Goal: Task Accomplishment & Management: Complete application form

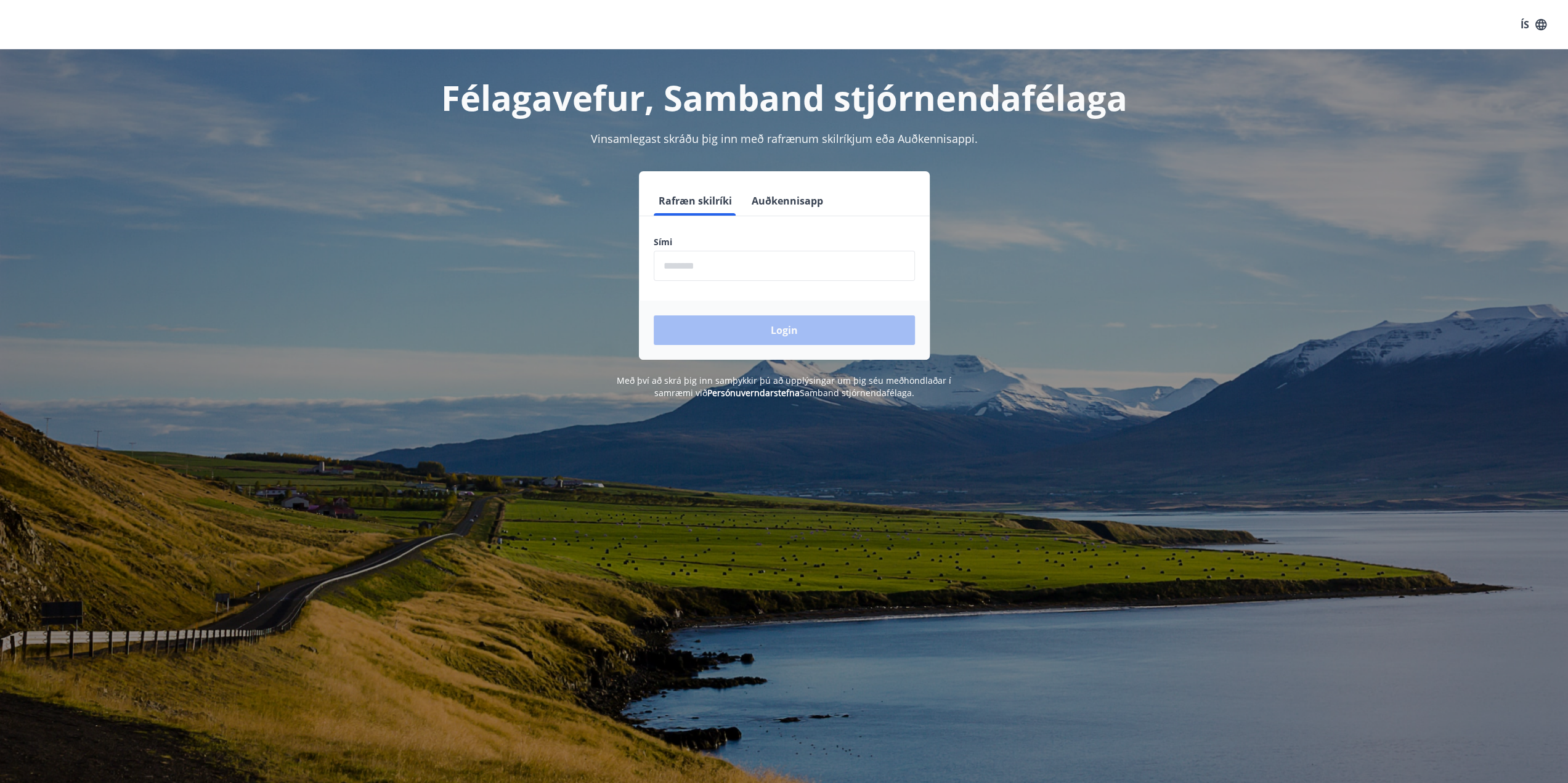
click at [697, 259] on input "phone" at bounding box center [784, 265] width 261 height 30
type input "********"
click at [755, 334] on button "Login" at bounding box center [784, 330] width 261 height 29
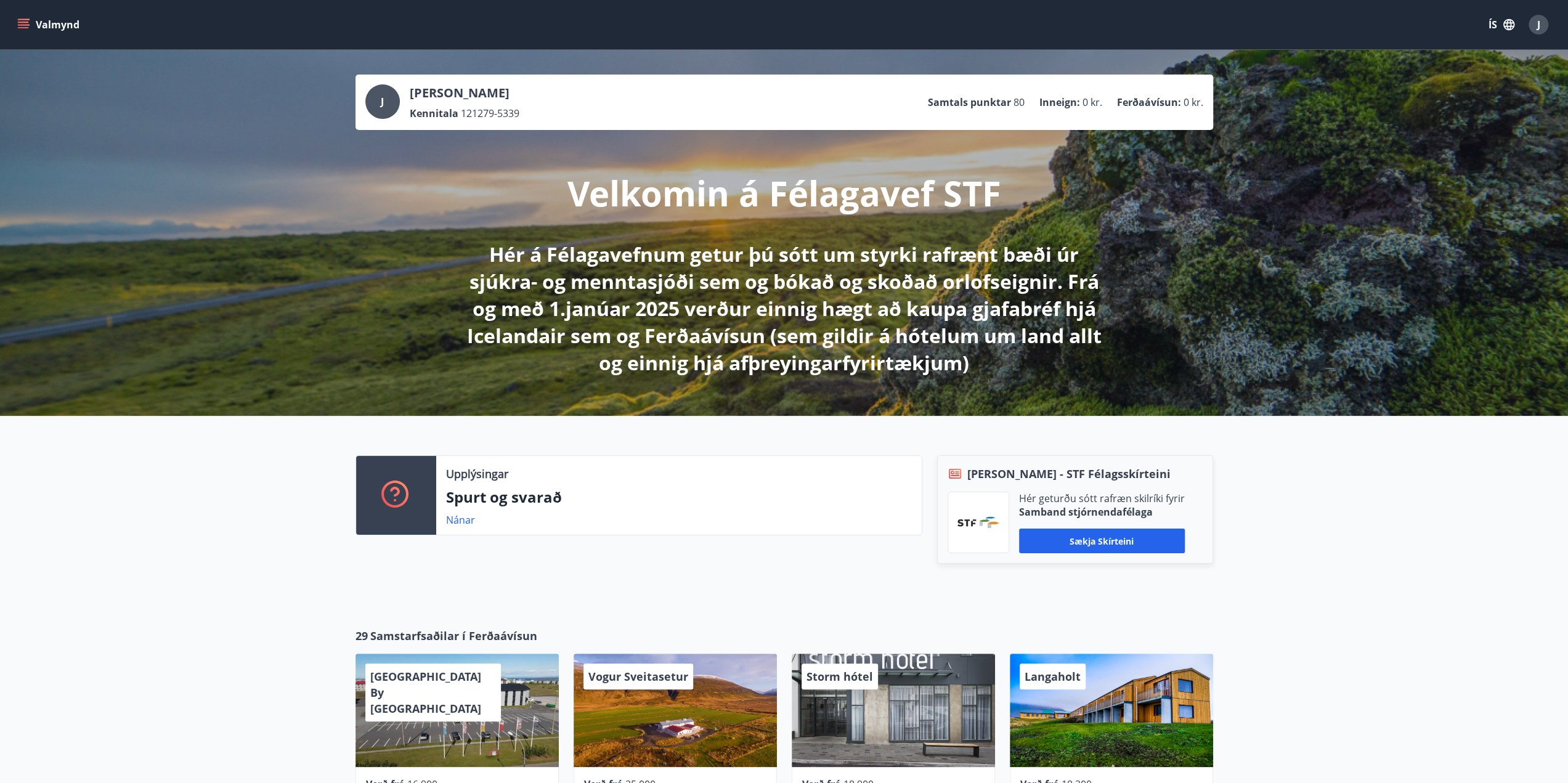
click at [44, 24] on button "Valmynd" at bounding box center [49, 25] width 69 height 22
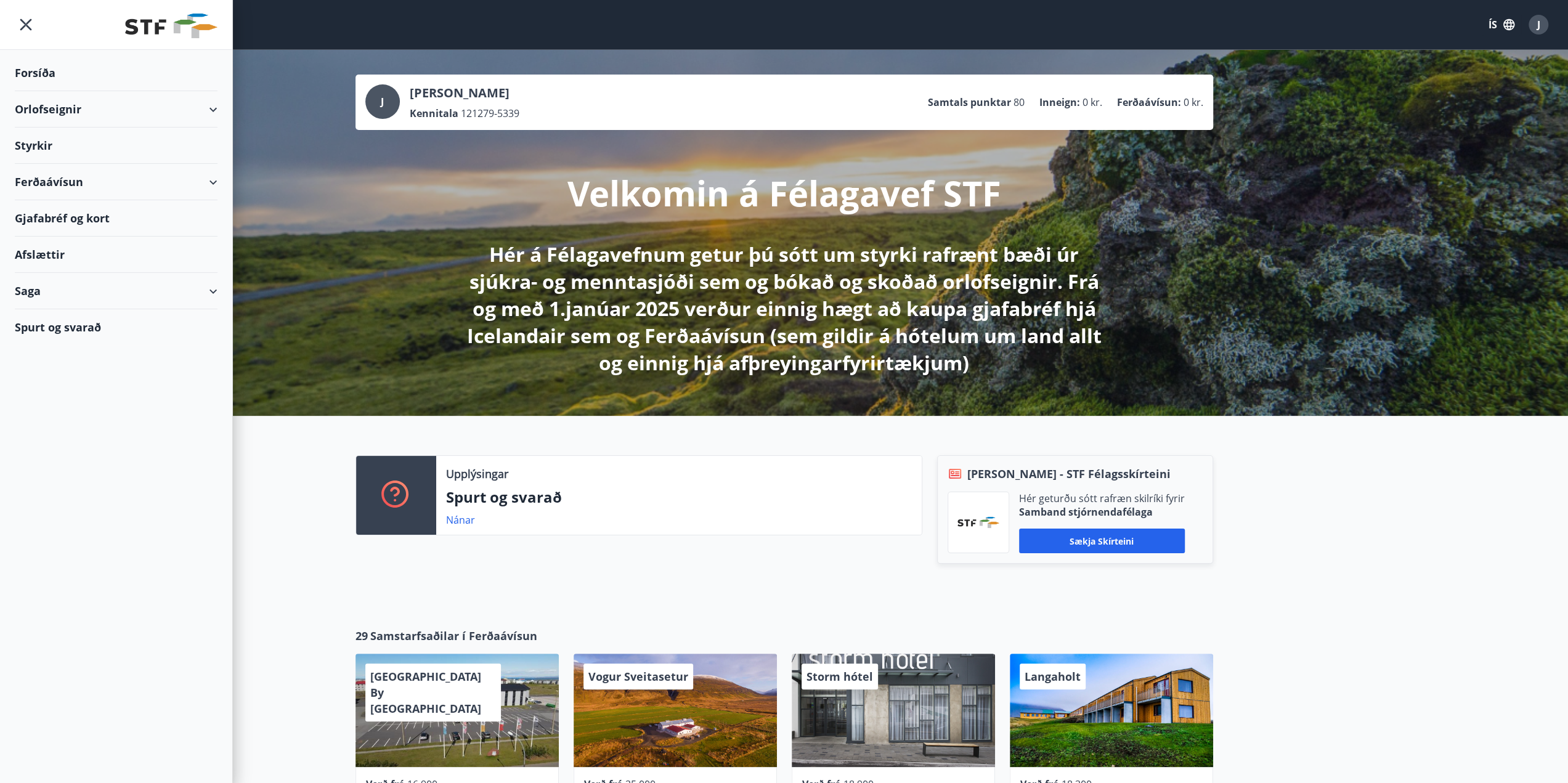
click at [43, 143] on div "Styrkir" at bounding box center [116, 146] width 203 height 37
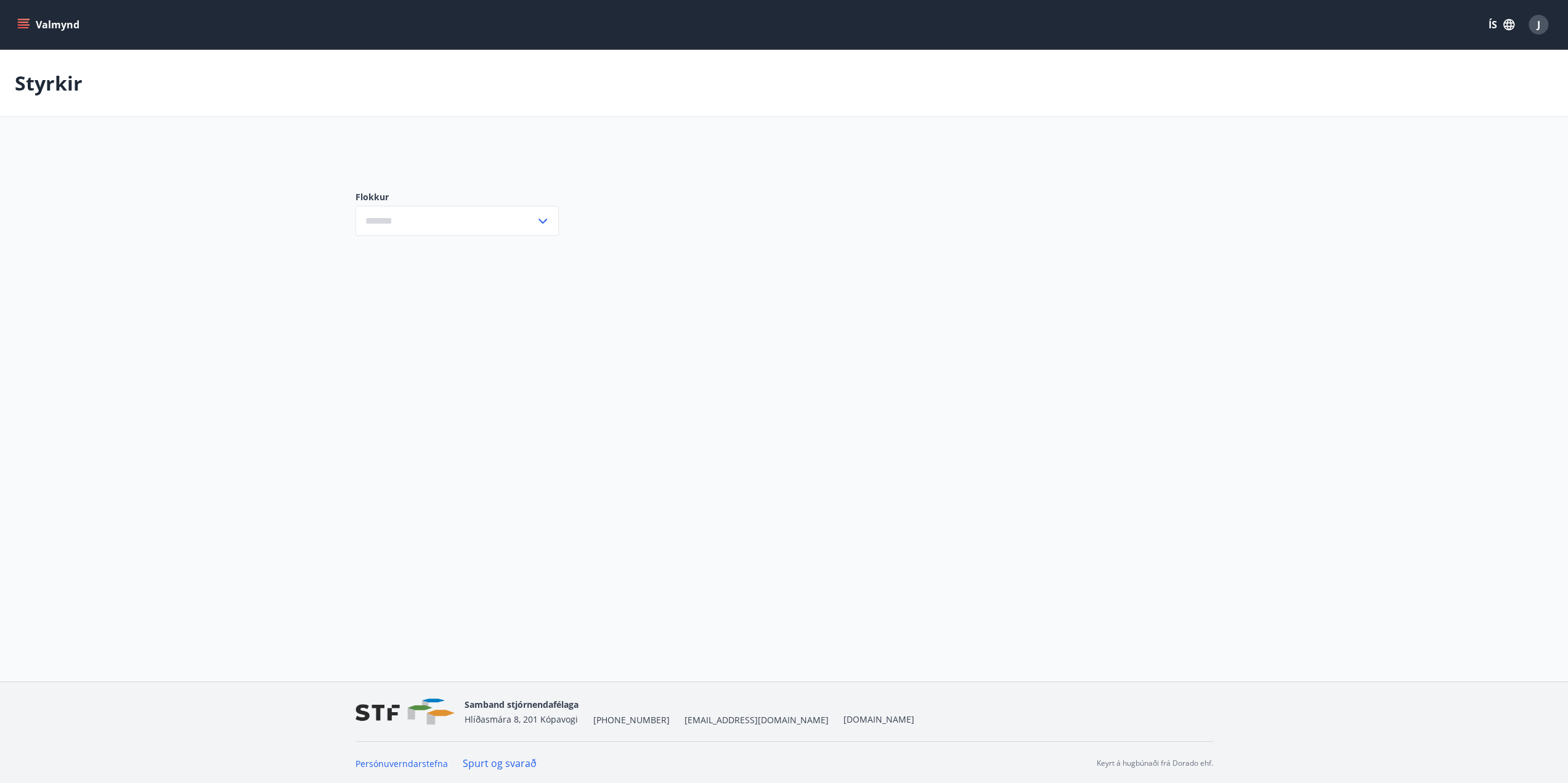
type input "***"
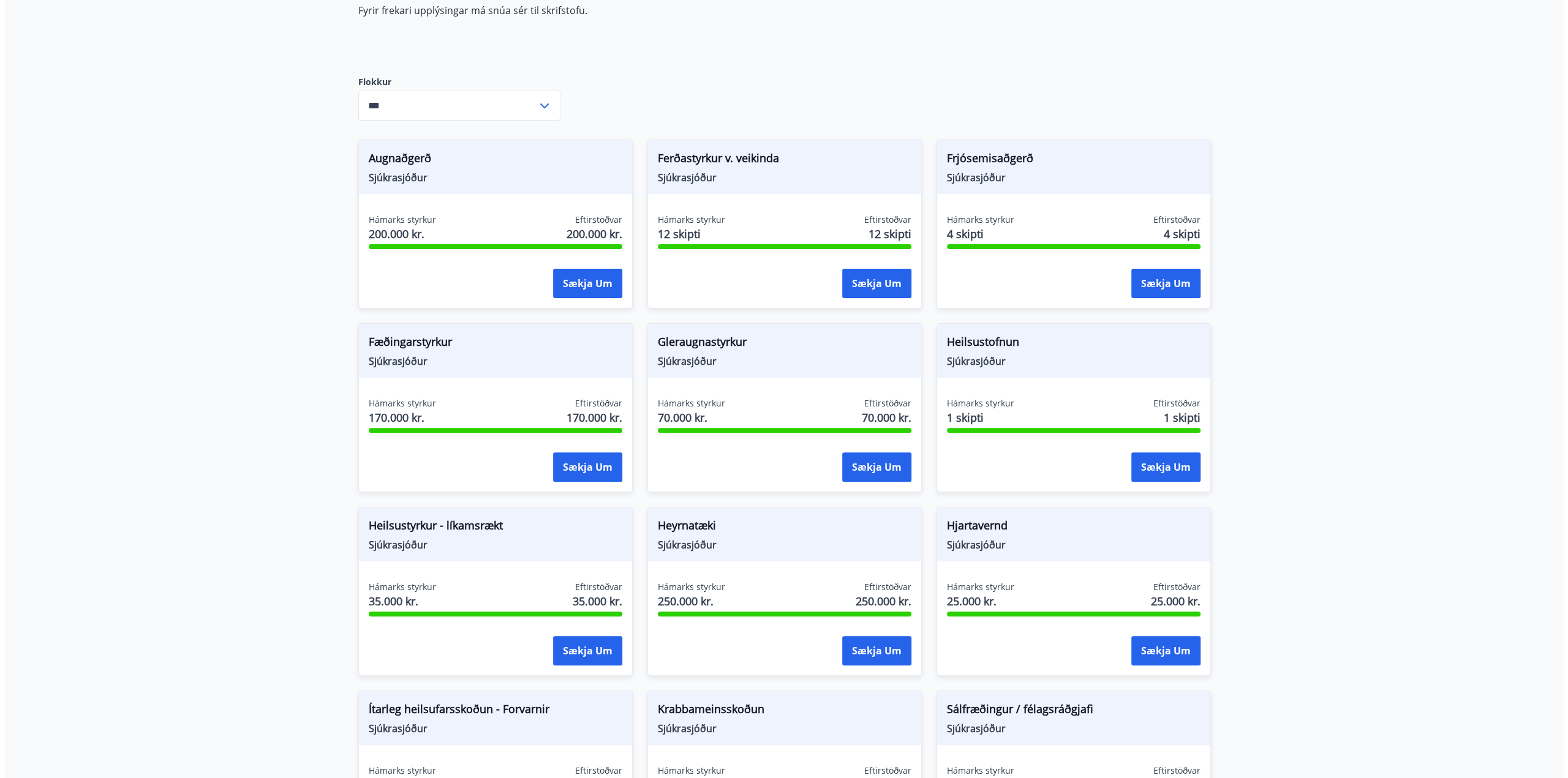
scroll to position [245, 0]
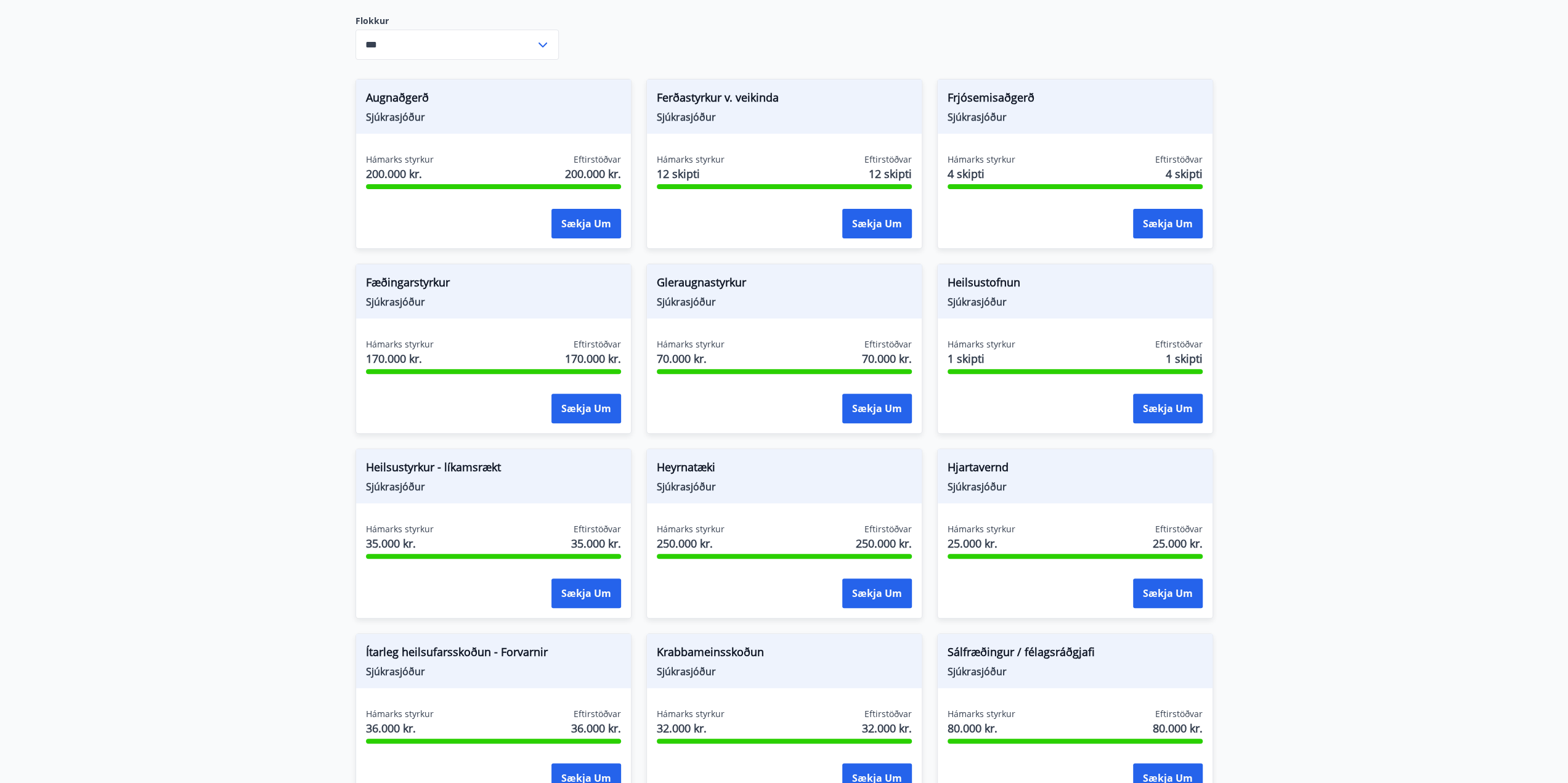
click at [476, 494] on div "Heilsustyrkur - líkamsrækt Sjúkrasjóður" at bounding box center [493, 476] width 274 height 54
click at [561, 587] on button "Sækja um" at bounding box center [585, 593] width 69 height 29
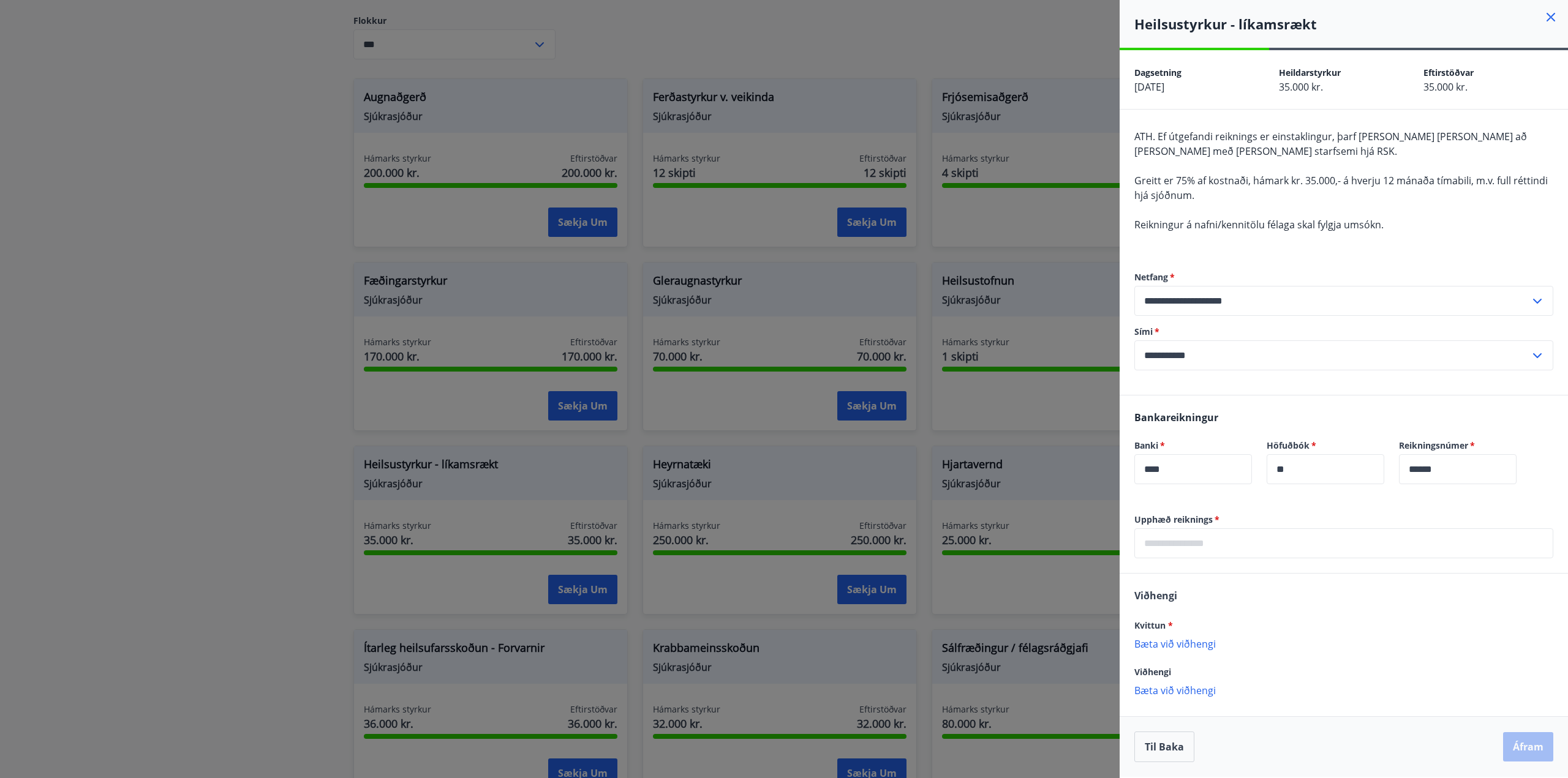
click at [1218, 543] on input "text" at bounding box center [1343, 543] width 419 height 30
click at [1172, 541] on input "*" at bounding box center [1343, 543] width 419 height 30
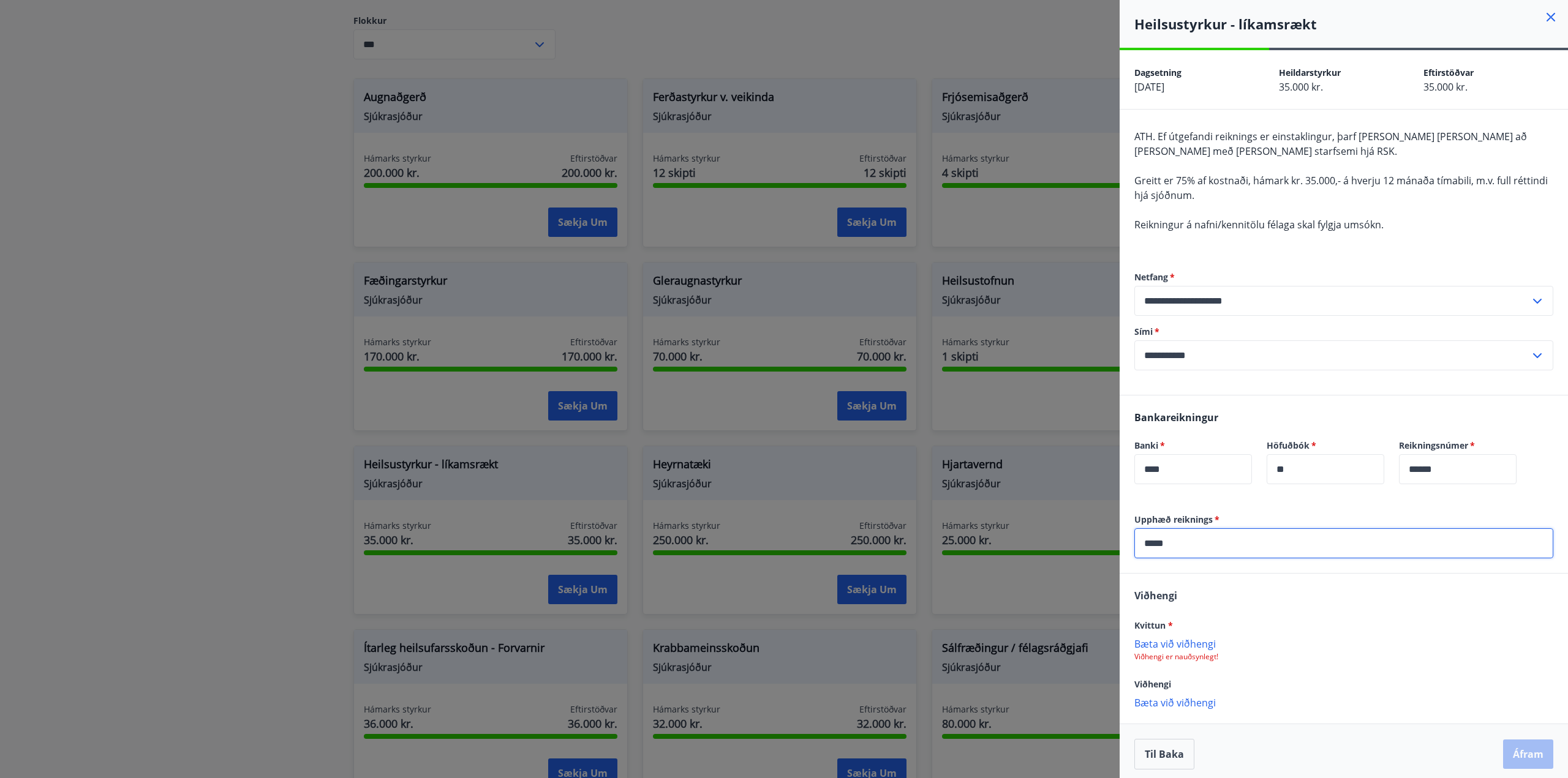
type input "*****"
click at [1169, 643] on p "Bæta við viðhengi" at bounding box center [1343, 644] width 419 height 13
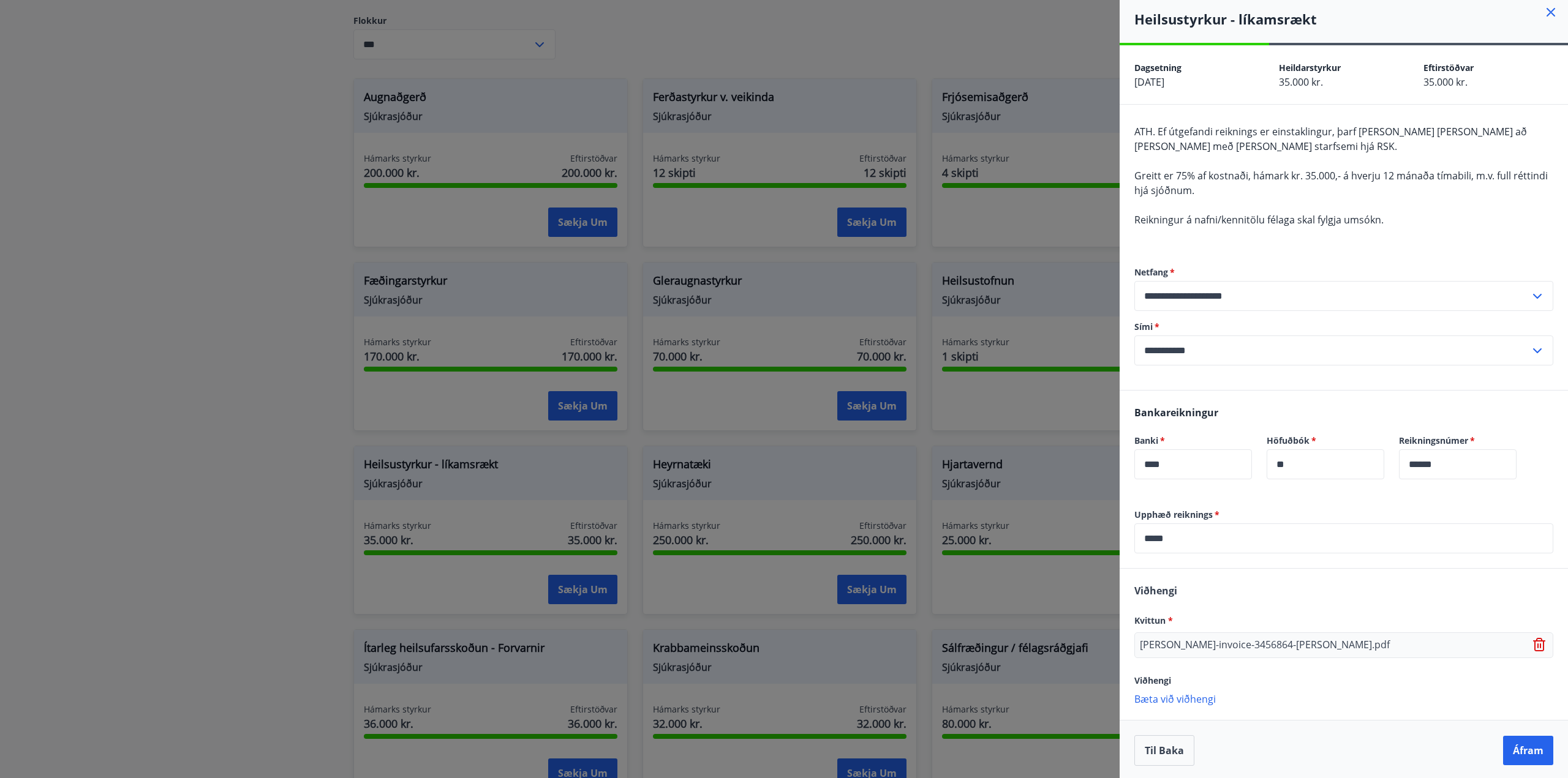
scroll to position [6, 0]
click at [1504, 749] on button "Áfram" at bounding box center [1528, 749] width 50 height 29
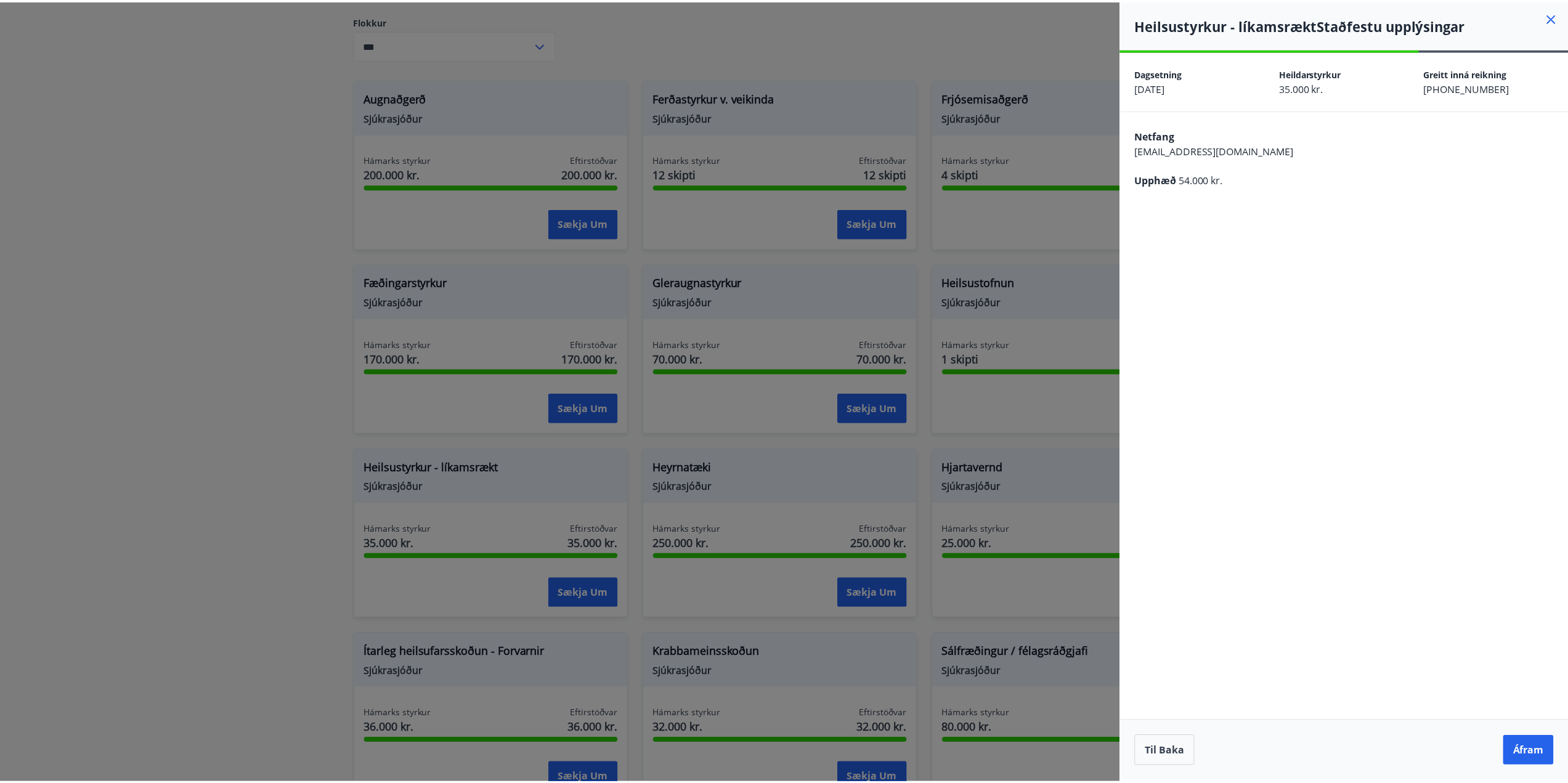
scroll to position [0, 0]
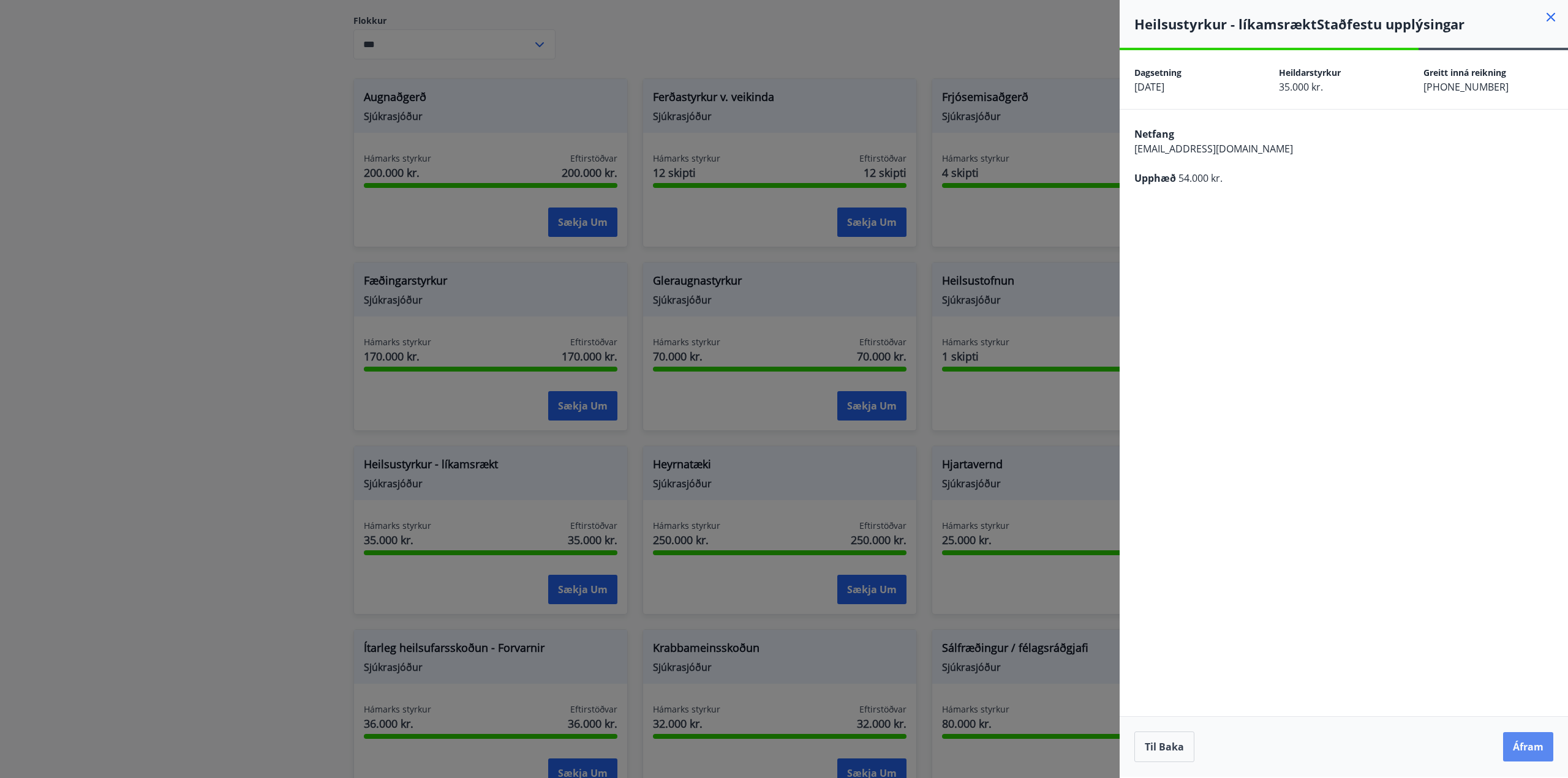
click at [1522, 749] on button "Áfram" at bounding box center [1528, 747] width 50 height 29
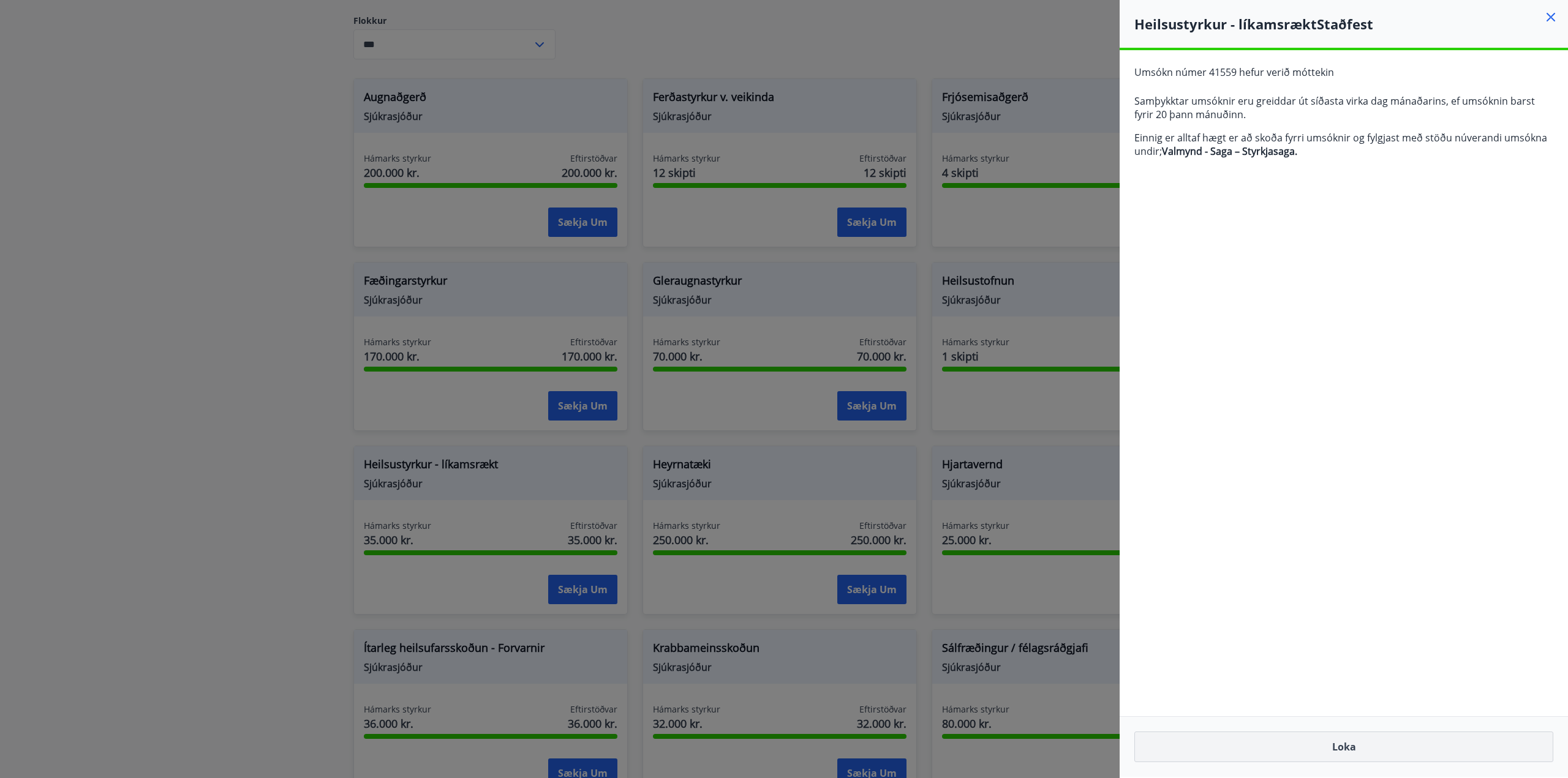
click at [1334, 753] on button "Loka" at bounding box center [1343, 747] width 419 height 31
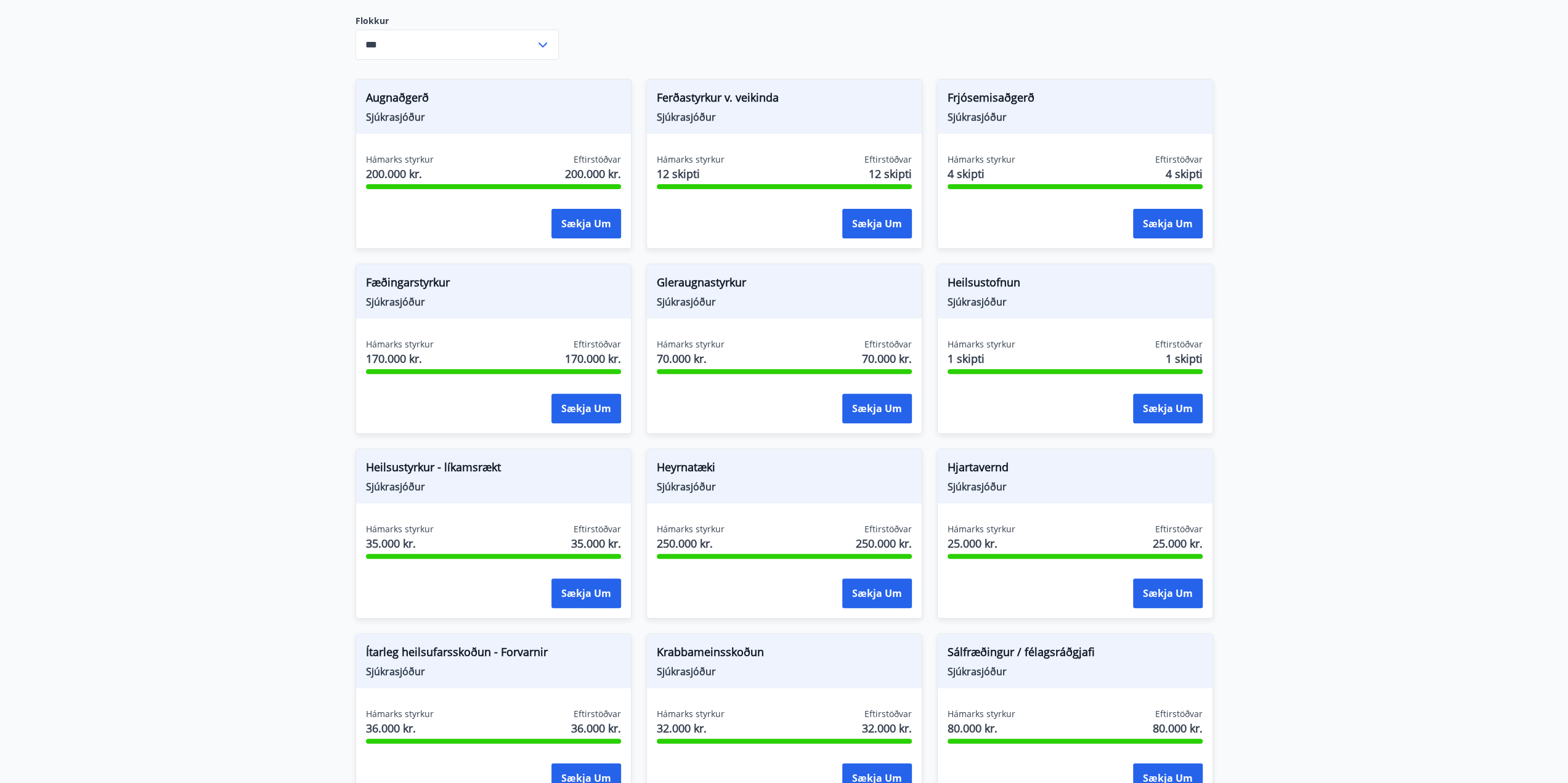
click at [797, 417] on div "Sækja um" at bounding box center [784, 409] width 255 height 31
click at [865, 409] on button "Sækja um" at bounding box center [877, 409] width 69 height 29
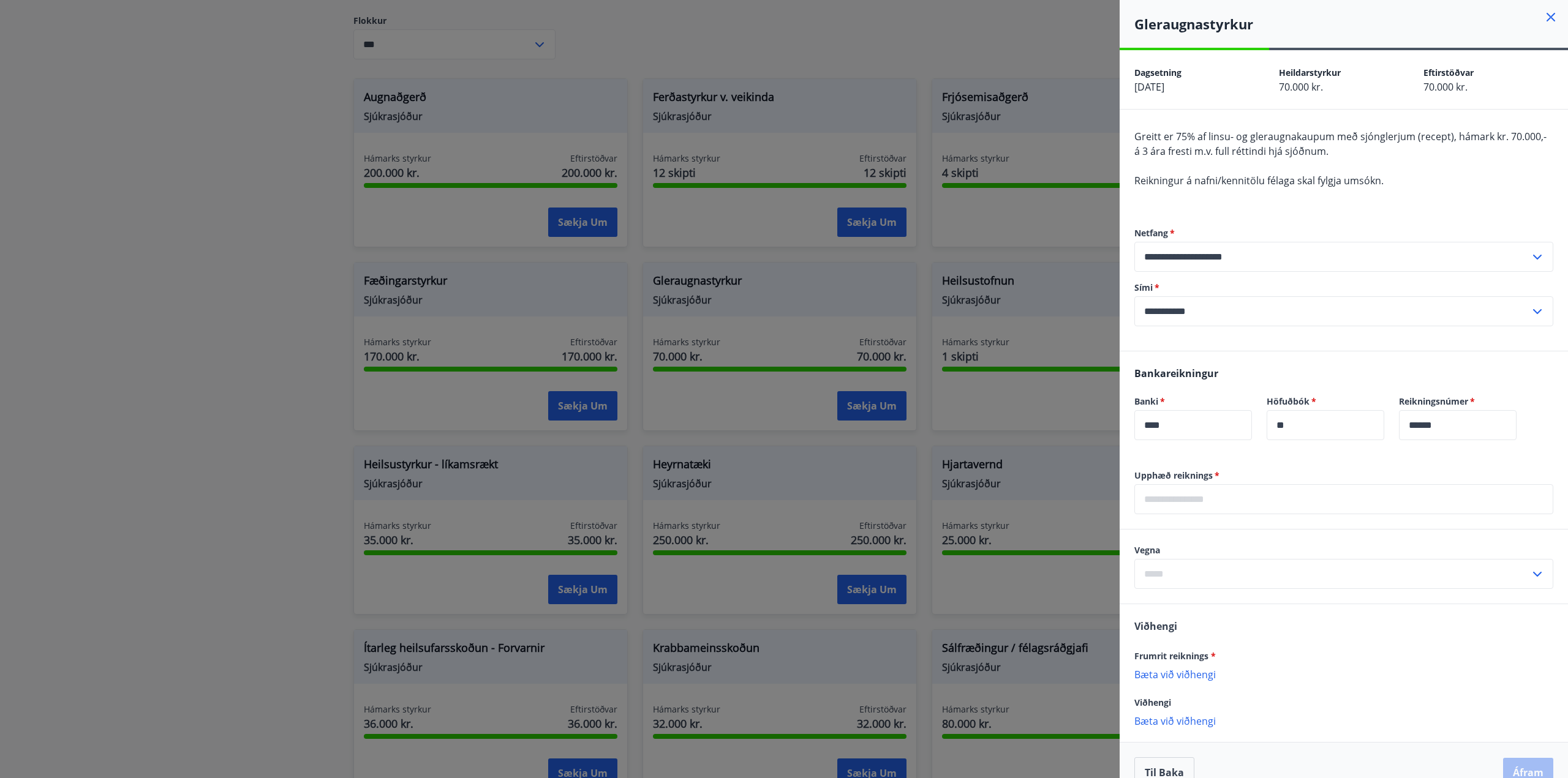
click at [232, 413] on div at bounding box center [784, 389] width 1568 height 778
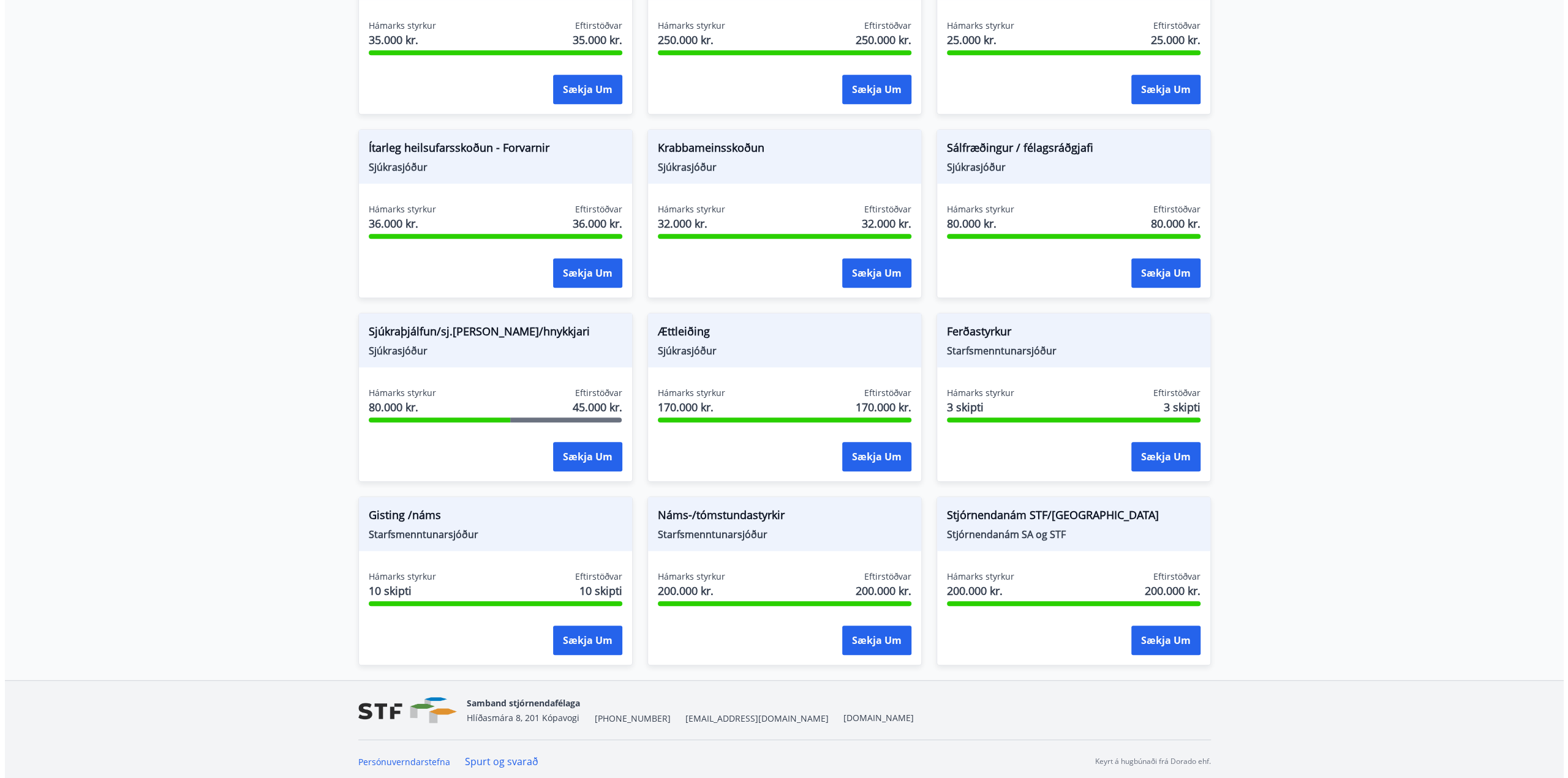
scroll to position [747, 0]
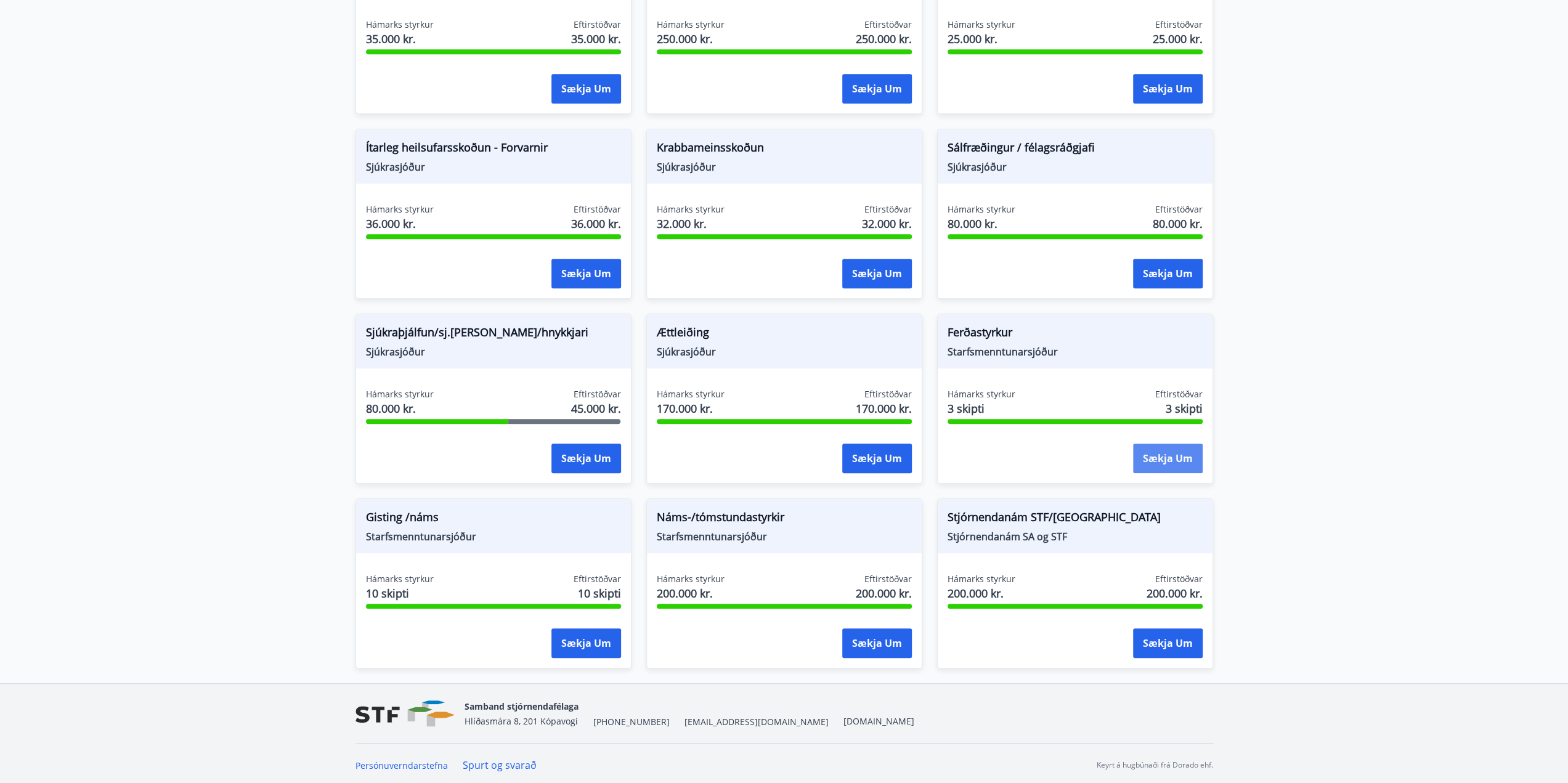
click at [1138, 454] on button "Sækja um" at bounding box center [1167, 459] width 69 height 29
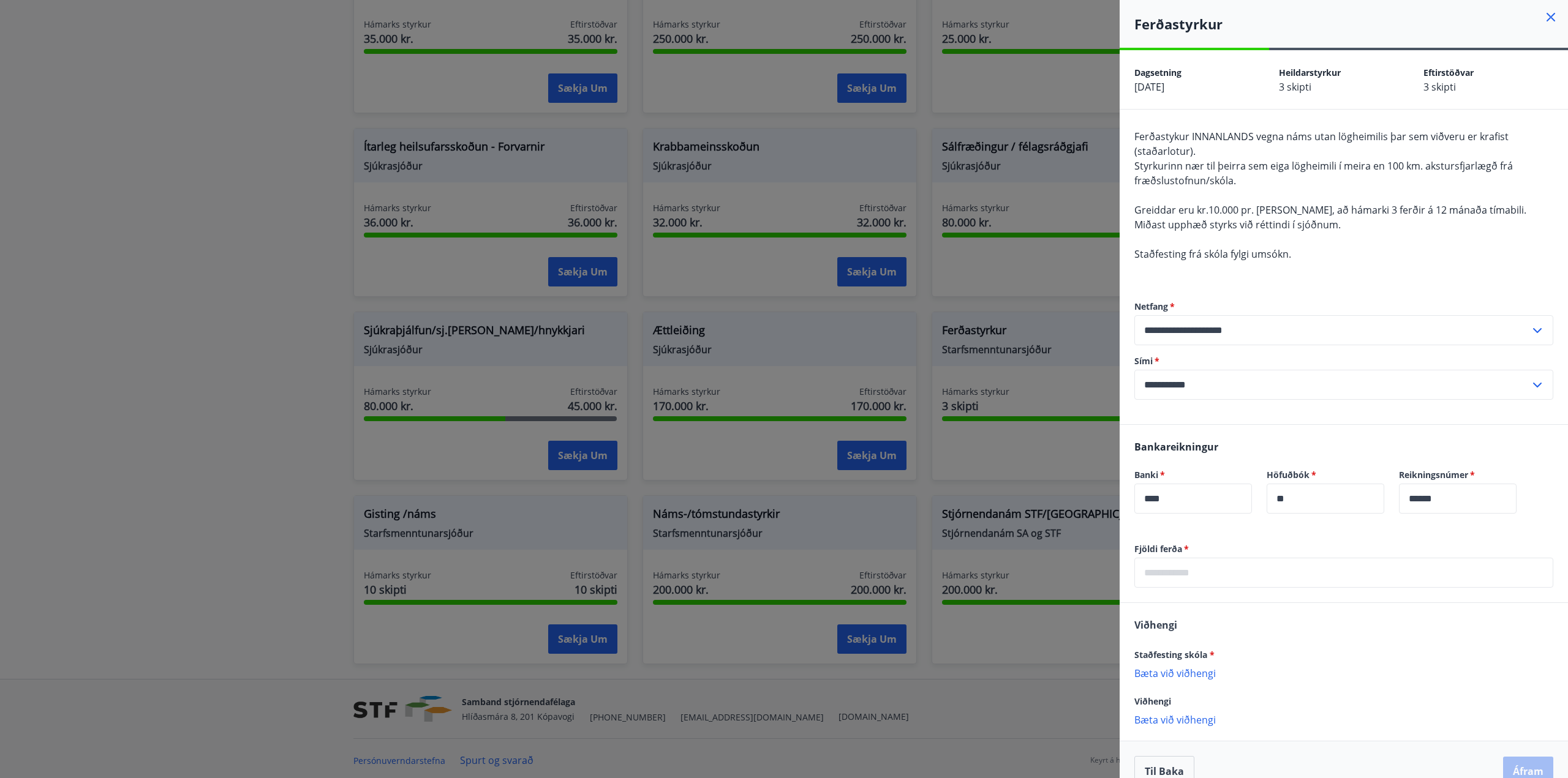
click at [1036, 433] on div at bounding box center [784, 389] width 1568 height 778
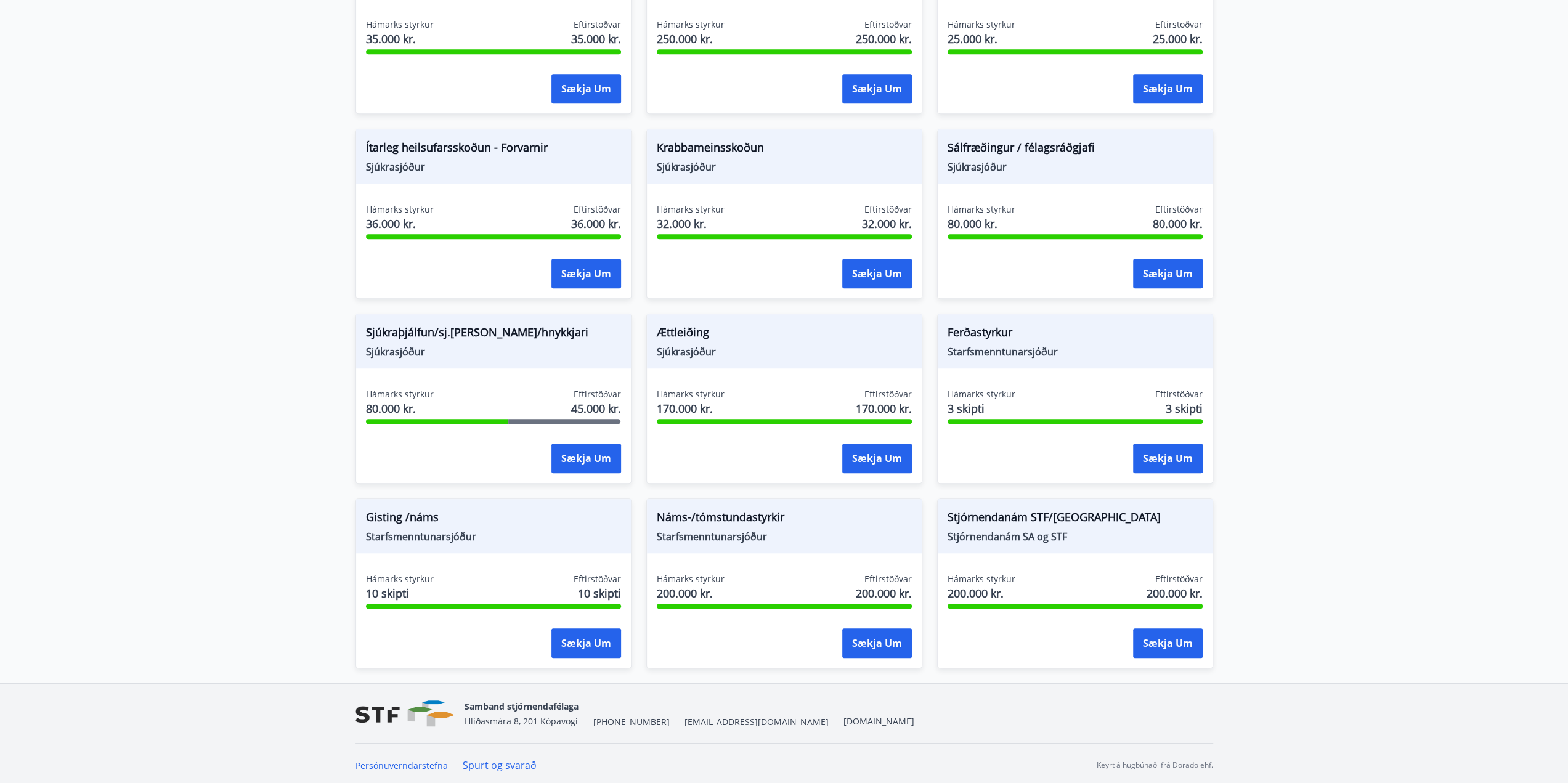
click at [489, 629] on div "Sækja um" at bounding box center [493, 644] width 255 height 31
click at [573, 652] on button "Sækja um" at bounding box center [585, 643] width 69 height 29
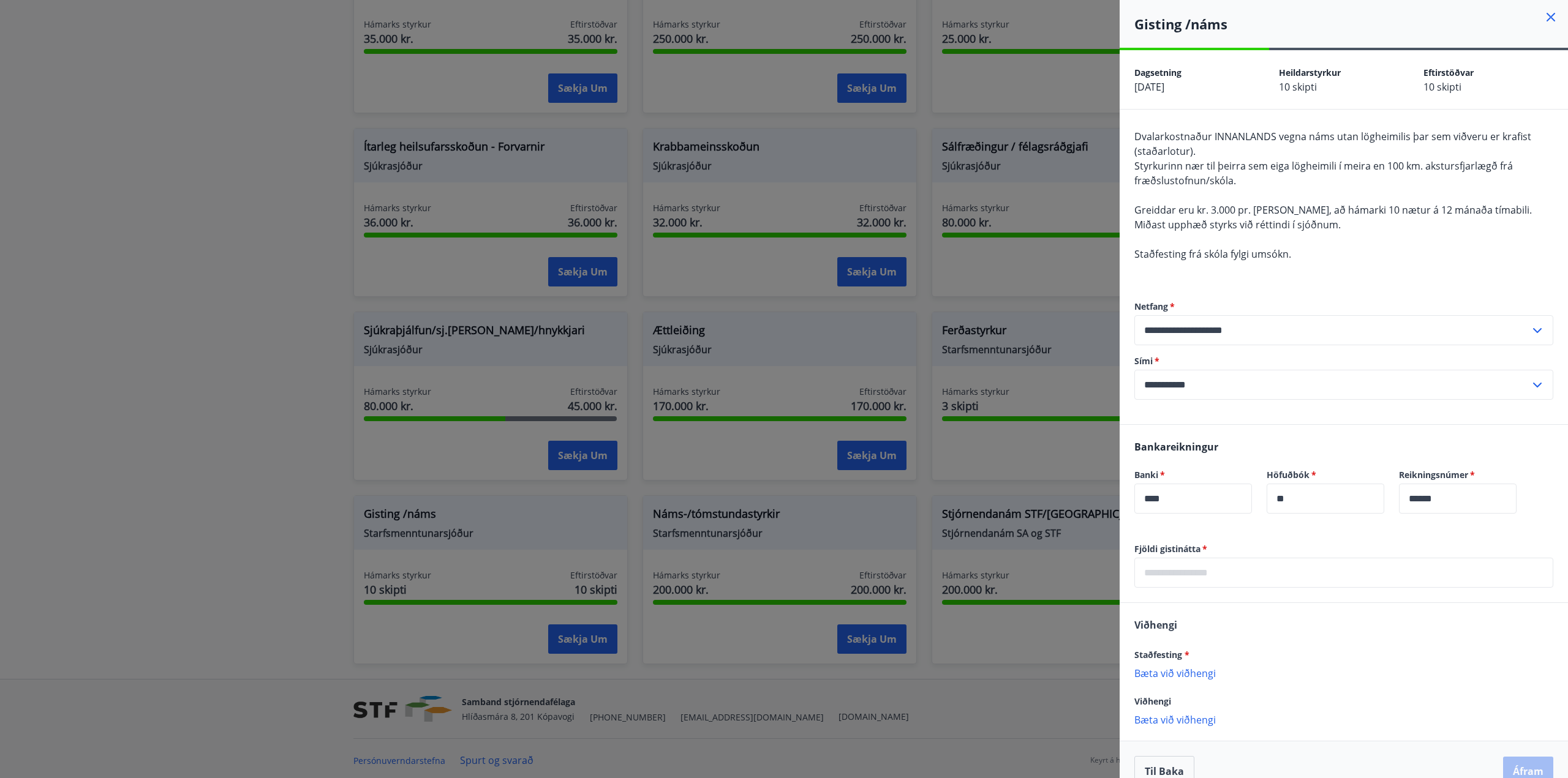
click at [506, 634] on div at bounding box center [784, 389] width 1568 height 778
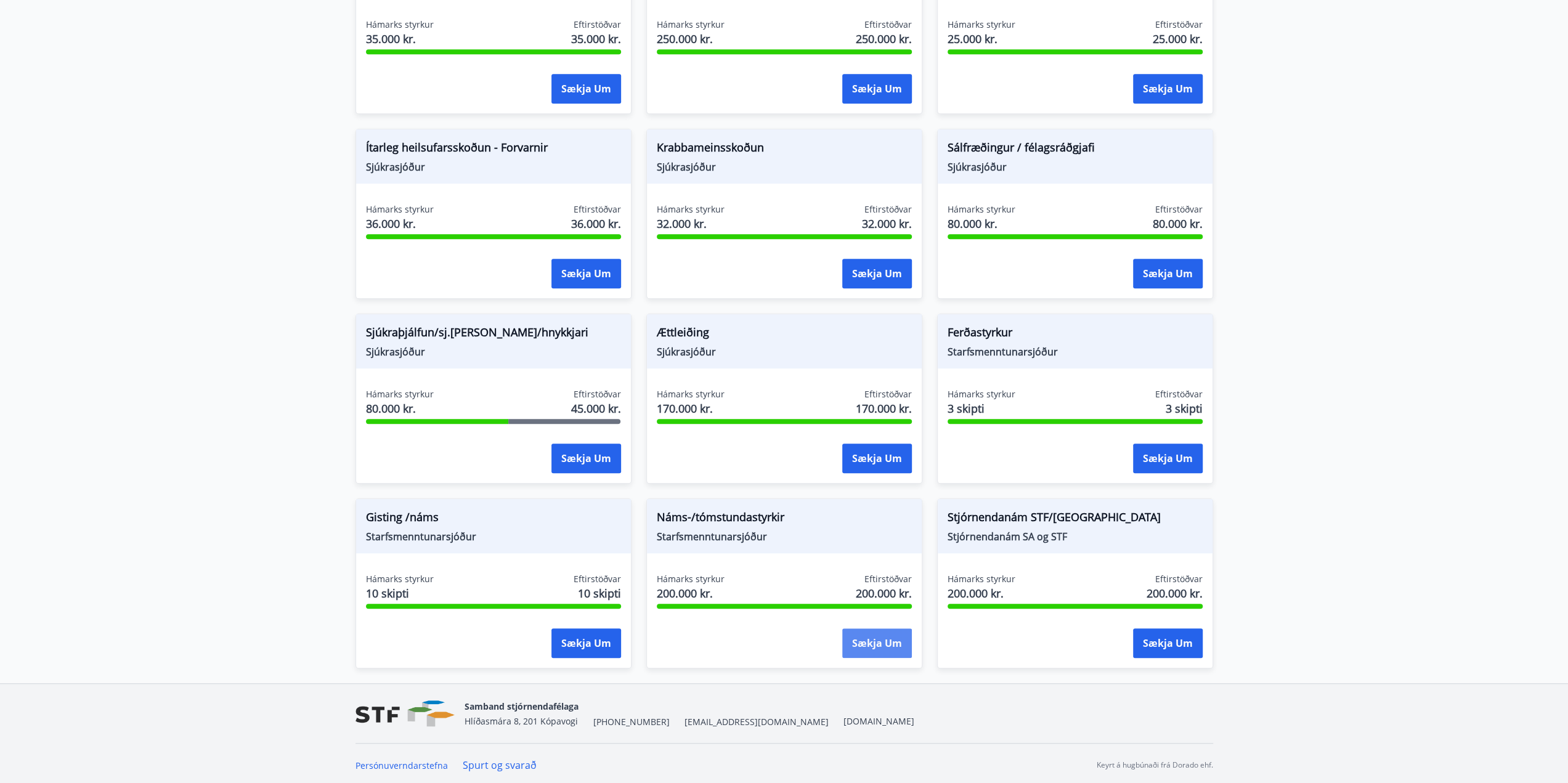
click at [851, 638] on button "Sækja um" at bounding box center [877, 643] width 69 height 29
